Goal: Check status

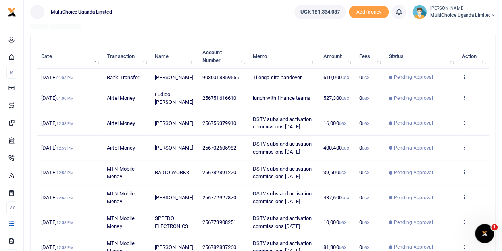
scroll to position [141, 0]
click at [463, 100] on icon at bounding box center [464, 97] width 5 height 6
click at [448, 119] on link "View details" at bounding box center [435, 118] width 63 height 11
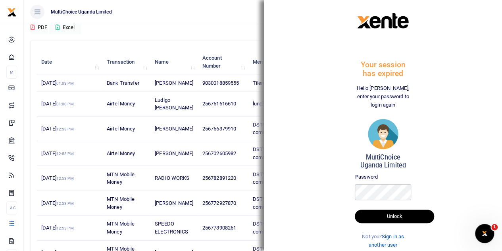
click at [310, 222] on div "Your session has expired Hello Valeria Namyenya, enter your password to login a…" at bounding box center [382, 137] width 225 height 262
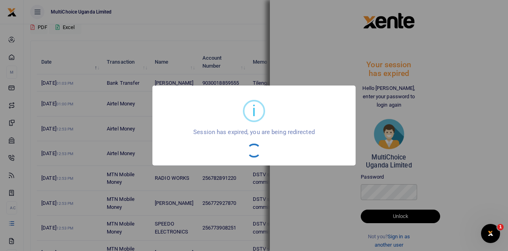
click at [314, 236] on div "i × Session has expired, you are being redirected OK No Cancel" at bounding box center [254, 125] width 508 height 251
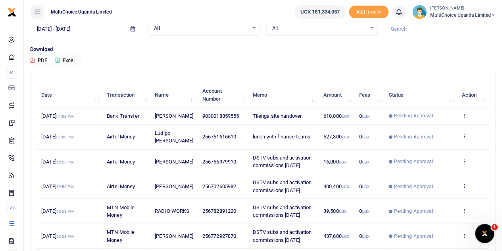
scroll to position [79, 0]
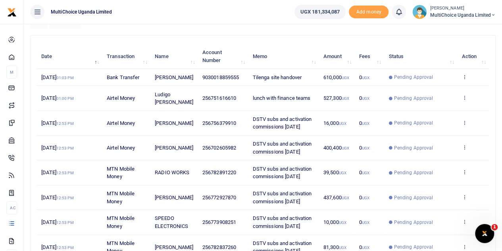
click at [465, 101] on td "View details Send again" at bounding box center [473, 98] width 32 height 25
click at [464, 100] on icon at bounding box center [464, 97] width 5 height 6
click at [430, 118] on link "View details" at bounding box center [435, 118] width 63 height 11
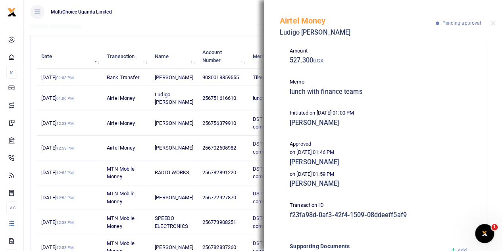
scroll to position [0, 0]
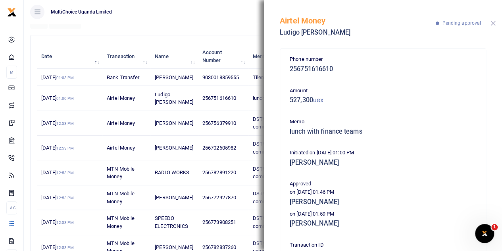
click at [495, 22] on button "Close" at bounding box center [493, 23] width 5 height 5
